Goal: Information Seeking & Learning: Learn about a topic

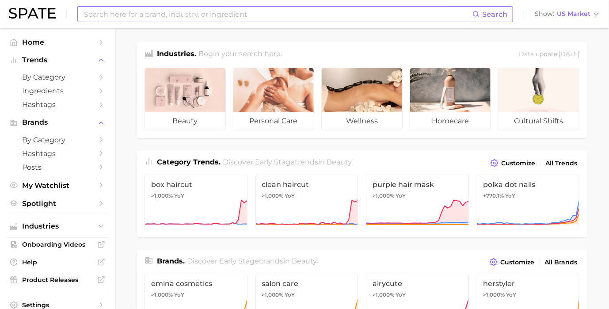
click at [430, 11] on input at bounding box center [278, 14] width 390 height 15
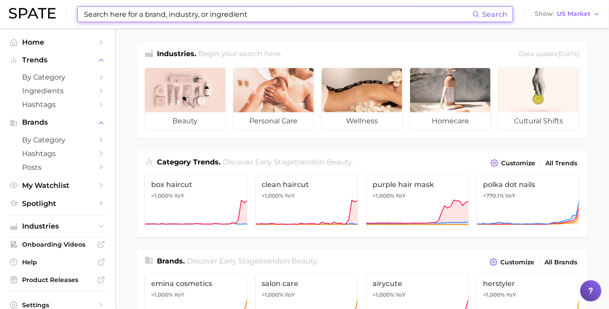
type input "b"
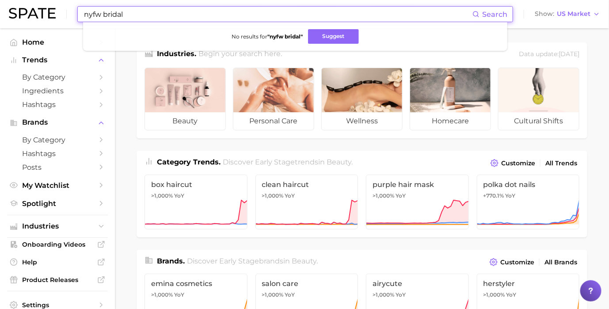
click at [367, 7] on input "nyfw bridal" at bounding box center [278, 14] width 390 height 15
click at [367, 11] on input "nyfw bridal" at bounding box center [278, 14] width 390 height 15
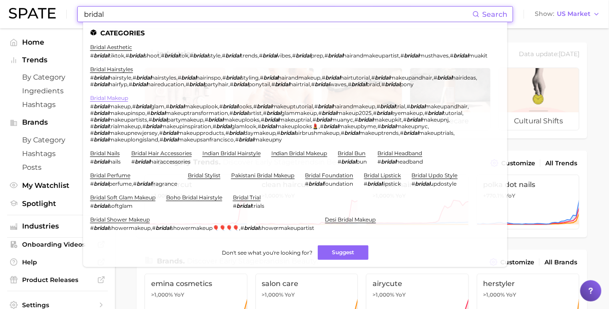
type input "bridal"
click at [123, 101] on link "bridal makeup" at bounding box center [109, 98] width 38 height 7
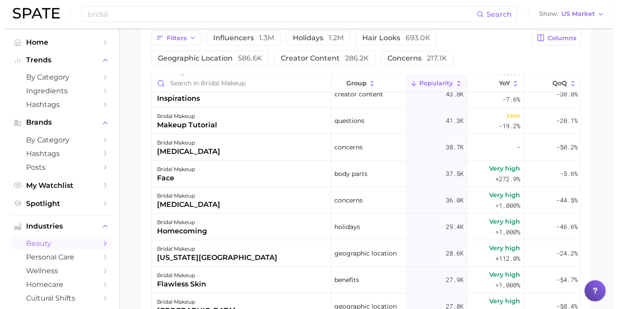
scroll to position [697, 0]
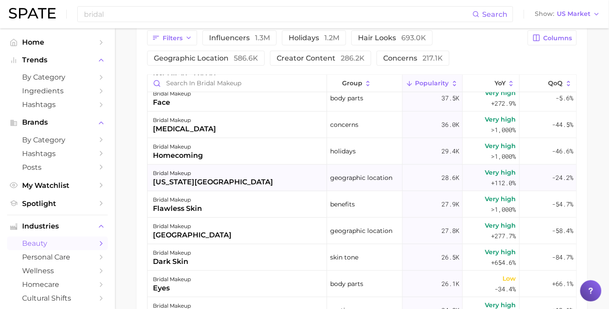
click at [280, 181] on div "bridal makeup new york city" at bounding box center [238, 178] width 180 height 27
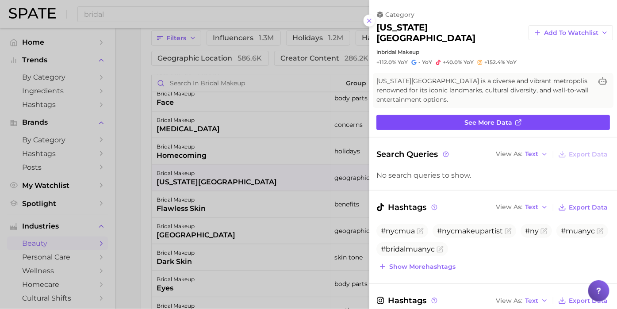
scroll to position [0, 0]
click at [526, 115] on link "See more data" at bounding box center [492, 122] width 233 height 15
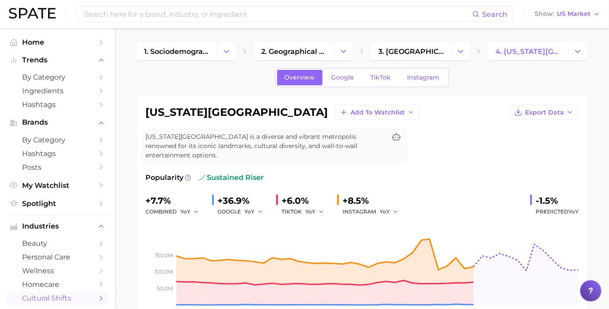
type input "bridal"
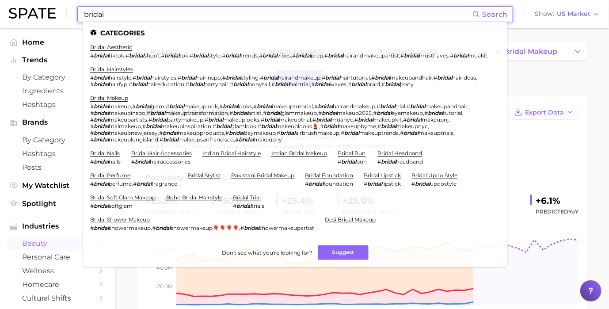
click at [117, 15] on input "bridal" at bounding box center [278, 14] width 390 height 15
click at [117, 51] on li "bridal aesthetic # bridal tiktok , # bridal shoot , # bridal tok , # bridal sty…" at bounding box center [289, 51] width 398 height 15
click at [118, 50] on link "bridal aesthetic" at bounding box center [111, 47] width 42 height 7
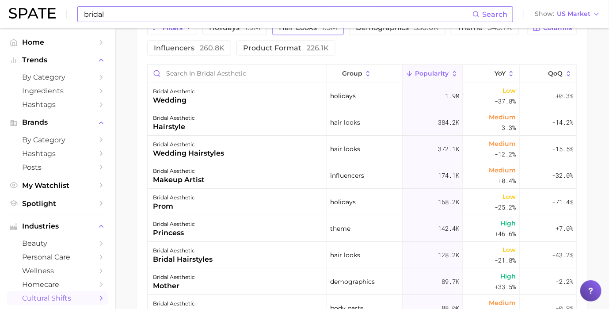
scroll to position [497, 0]
click at [293, 14] on input "bridal" at bounding box center [278, 14] width 390 height 15
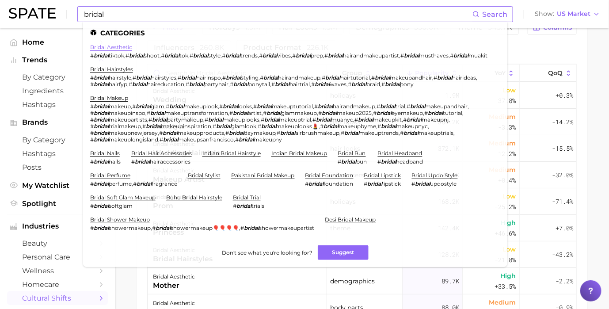
click at [114, 48] on link "bridal aesthetic" at bounding box center [111, 47] width 42 height 7
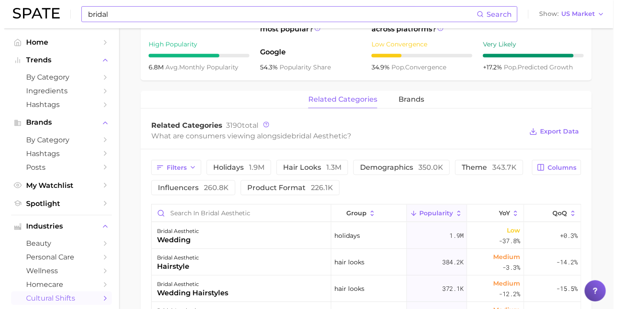
scroll to position [358, 0]
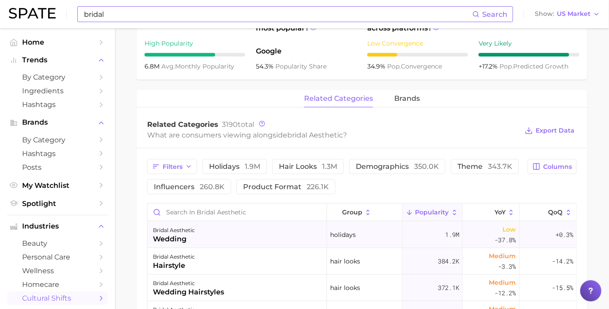
click at [206, 241] on div "bridal aesthetic wedding" at bounding box center [238, 235] width 180 height 27
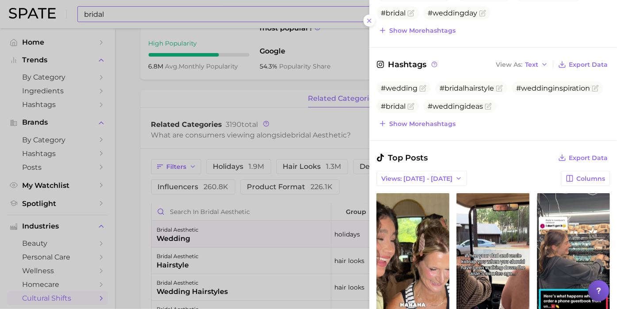
scroll to position [422, 0]
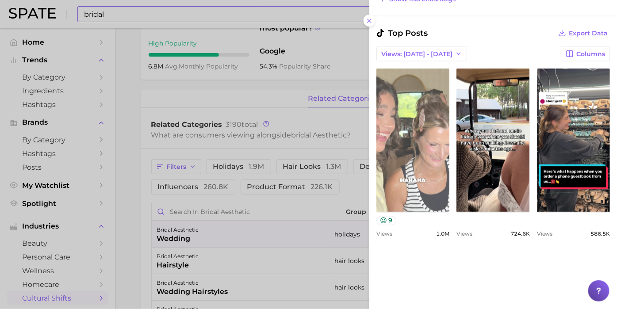
click at [440, 138] on link "view post on TikTok" at bounding box center [412, 141] width 73 height 144
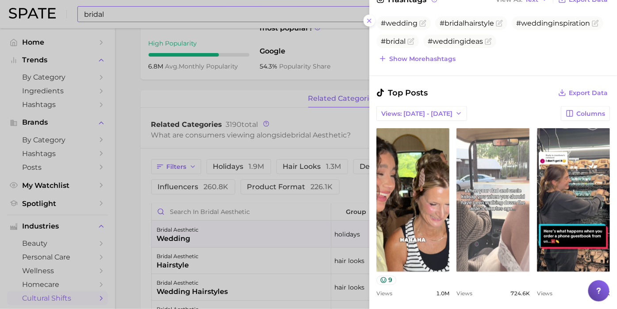
scroll to position [363, 0]
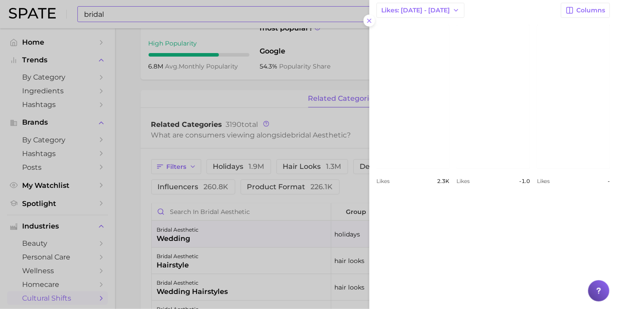
scroll to position [889, 0]
click at [595, 183] on div "view post on Instagram Likes 2.3k view post on Instagram Likes -1.0 view post o…" at bounding box center [492, 103] width 233 height 159
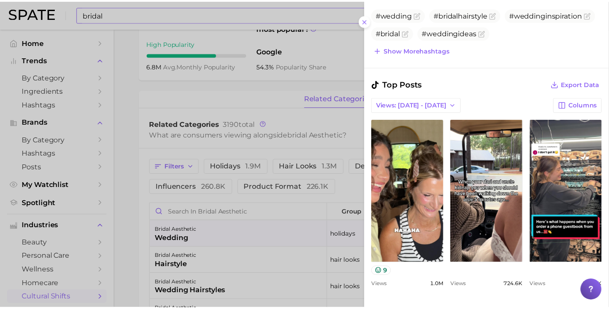
scroll to position [372, 0]
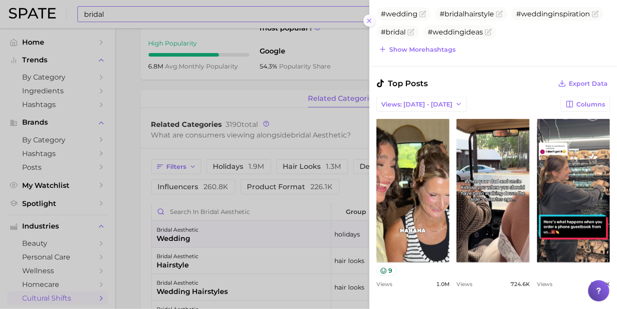
click at [370, 22] on line at bounding box center [369, 21] width 4 height 4
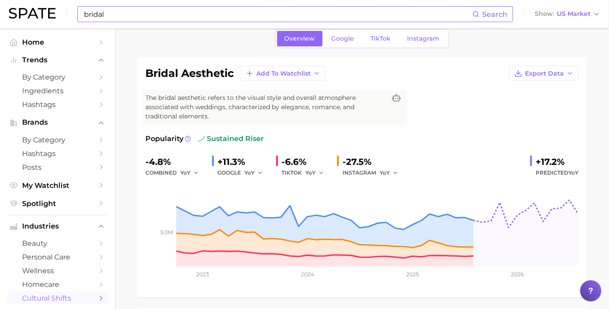
scroll to position [0, 0]
